Goal: Transaction & Acquisition: Purchase product/service

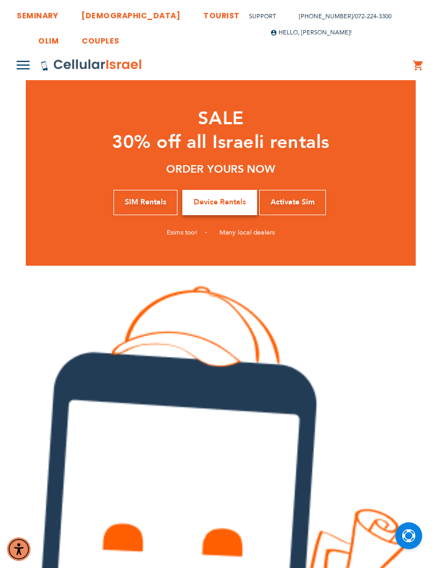
click at [23, 67] on img at bounding box center [23, 65] width 13 height 9
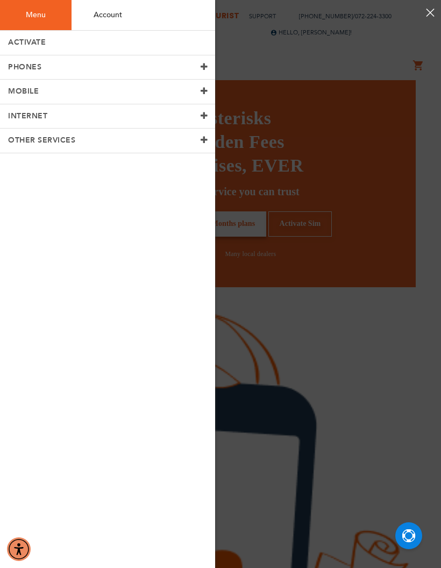
click at [22, 69] on span "PHONES" at bounding box center [24, 67] width 33 height 10
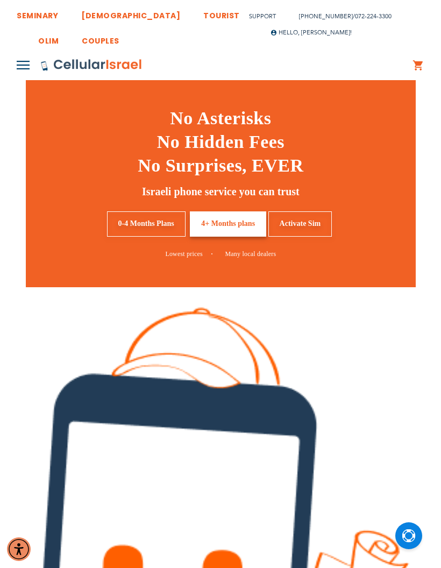
click at [416, 530] on button "Open Chat" at bounding box center [408, 535] width 27 height 27
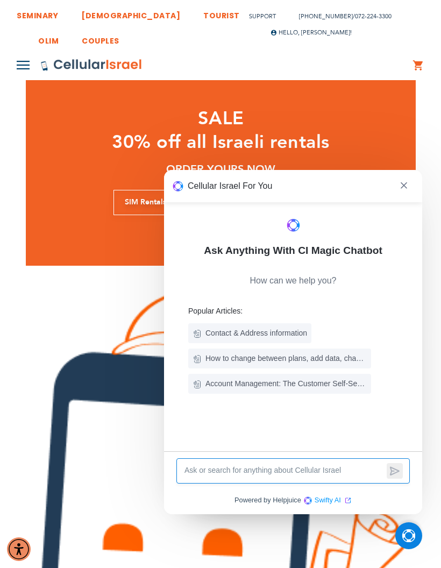
click at [406, 180] on span at bounding box center [403, 186] width 15 height 20
